Goal: Information Seeking & Learning: Learn about a topic

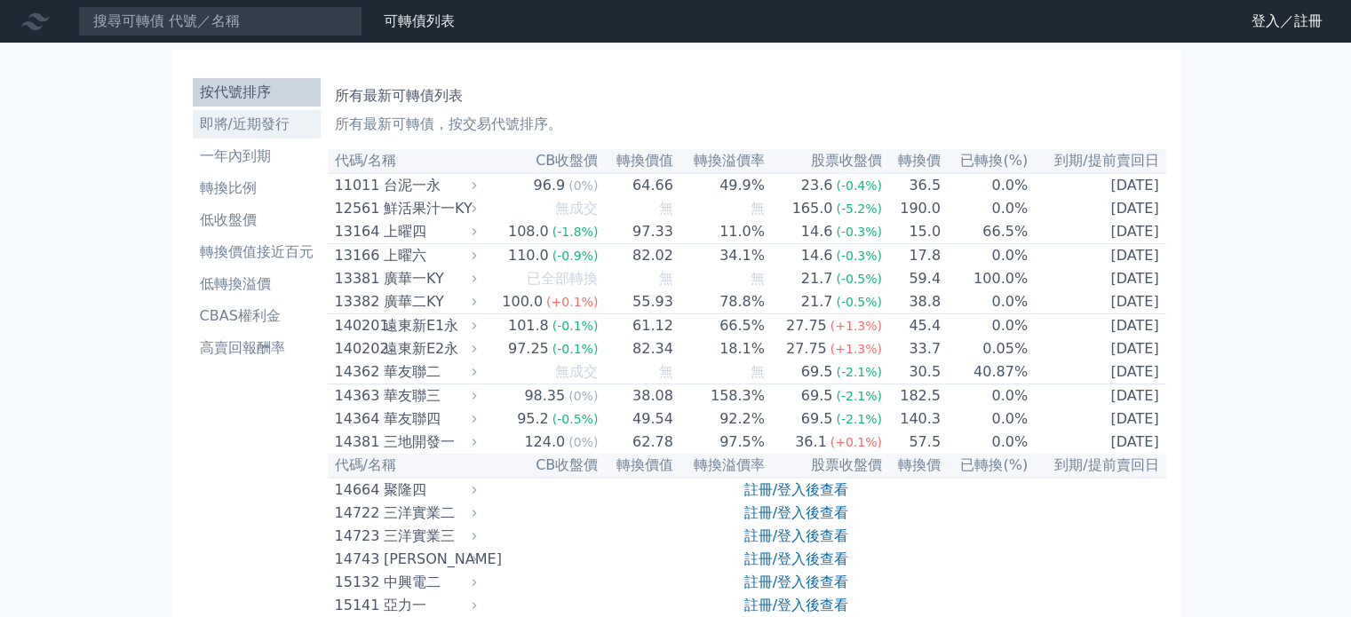
click at [291, 116] on li "即將/近期發行" at bounding box center [257, 124] width 128 height 21
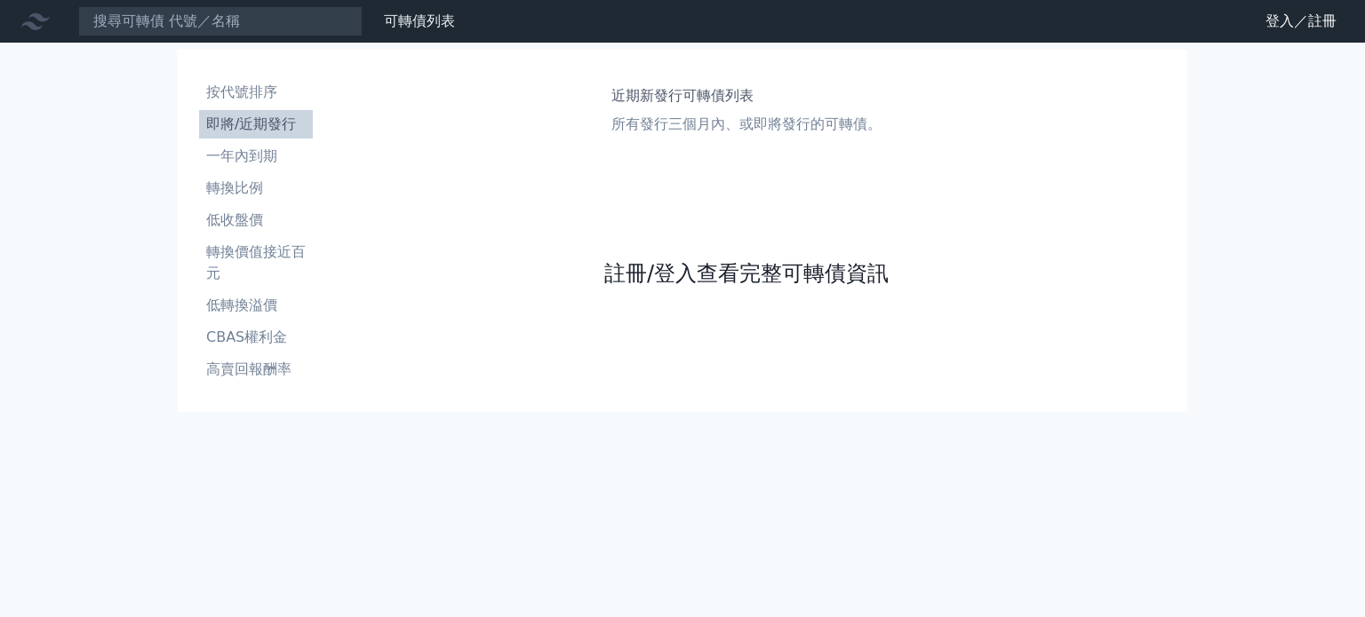
click at [681, 274] on link "註冊/登入查看完整可轉債資訊" at bounding box center [746, 273] width 284 height 28
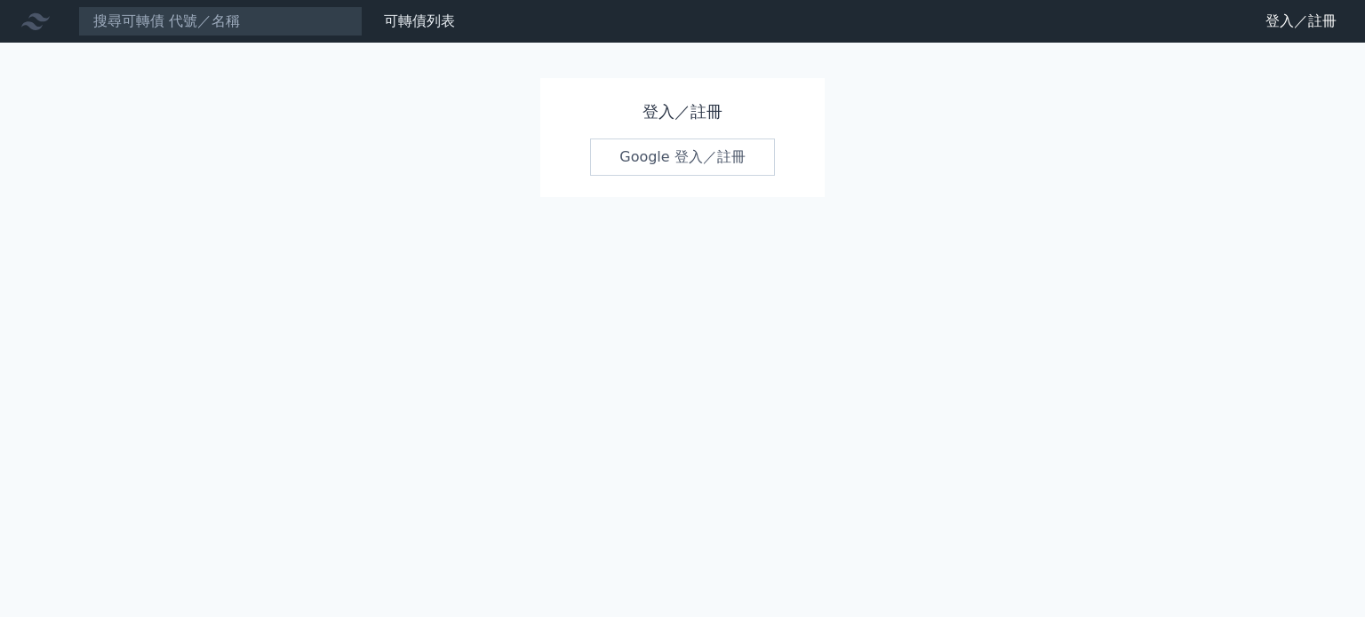
click at [731, 166] on link "Google 登入／註冊" at bounding box center [682, 157] width 185 height 37
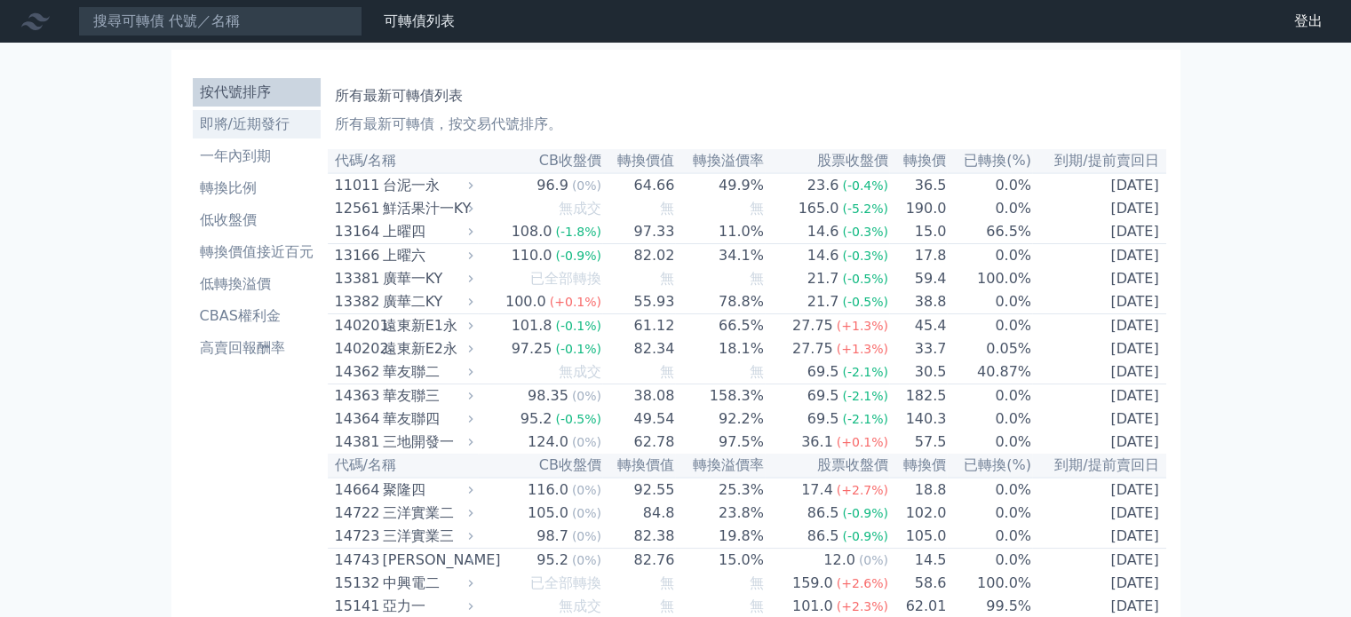
click at [227, 125] on li "即將/近期發行" at bounding box center [257, 124] width 128 height 21
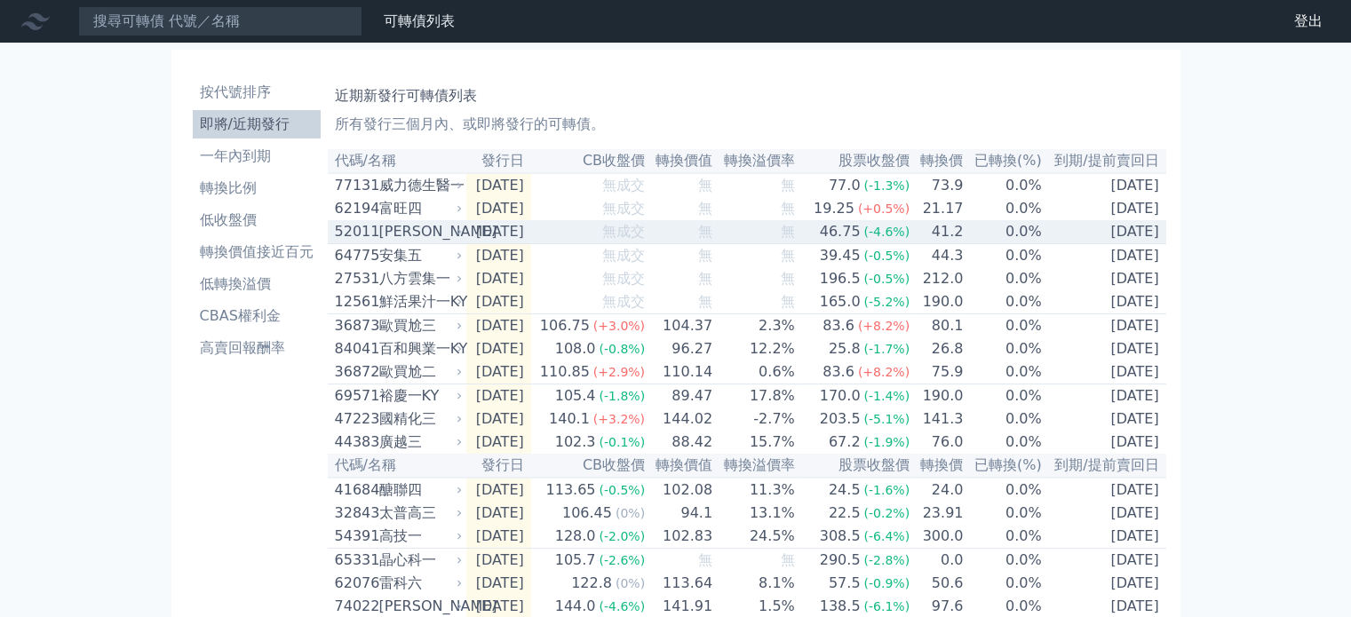
click at [424, 241] on div "[PERSON_NAME]" at bounding box center [419, 231] width 80 height 21
